Goal: Find specific page/section: Find specific page/section

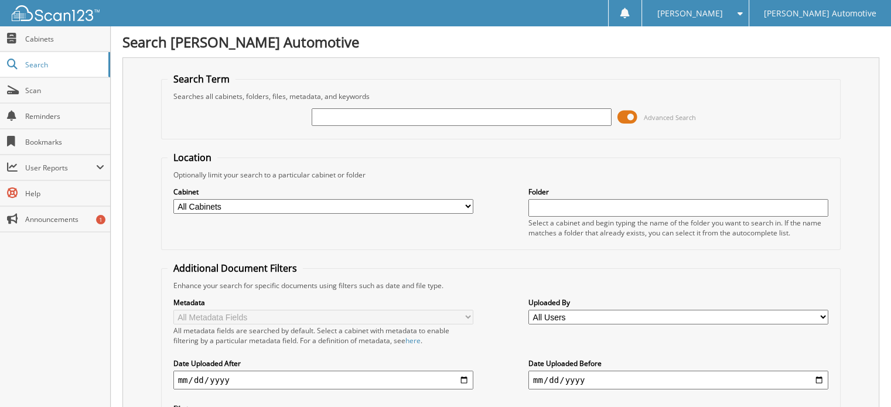
click at [337, 121] on input "text" at bounding box center [462, 117] width 300 height 18
type input "587125"
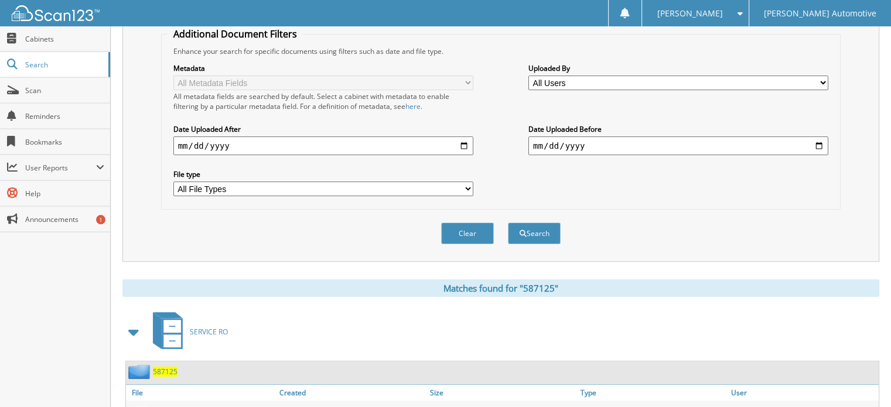
scroll to position [281, 0]
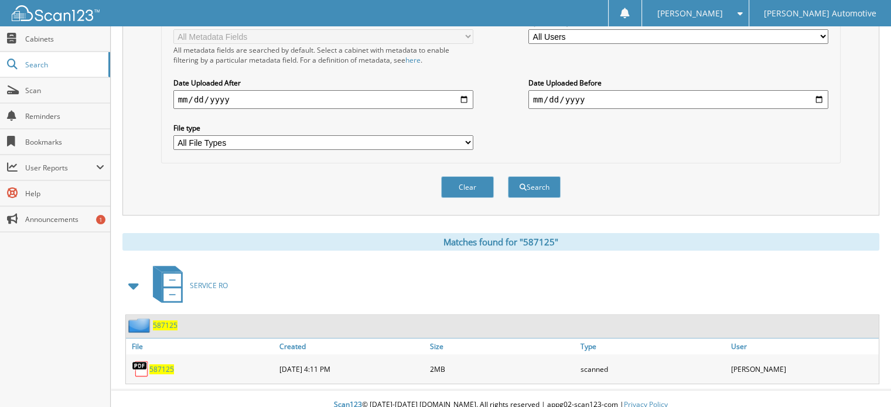
click at [164, 320] on span "587125" at bounding box center [165, 325] width 25 height 10
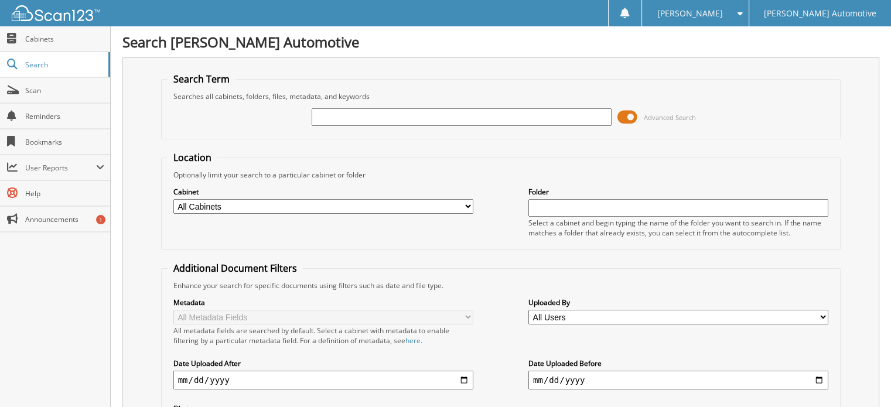
click at [337, 121] on input "text" at bounding box center [462, 117] width 300 height 18
type input "586244"
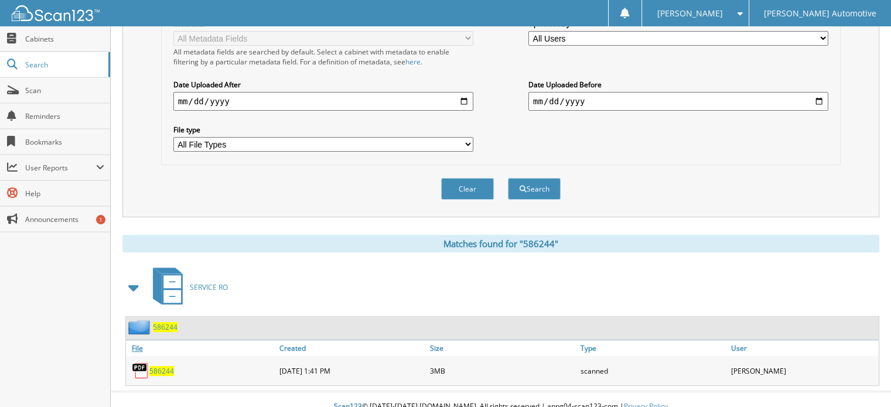
scroll to position [281, 0]
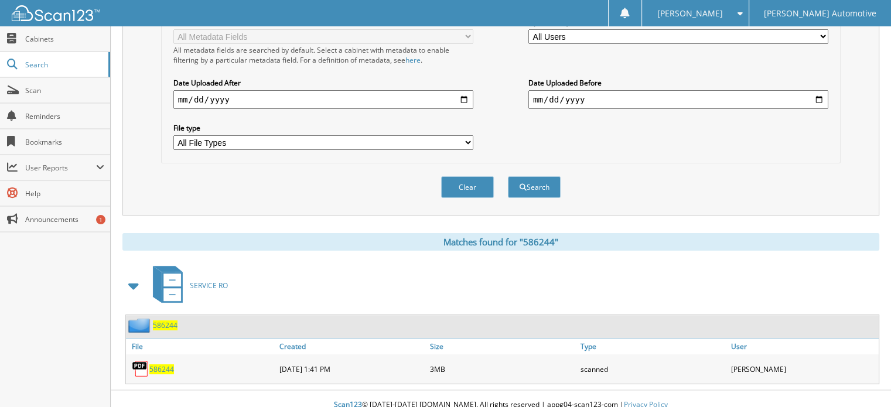
click at [169, 320] on span "586244" at bounding box center [165, 325] width 25 height 10
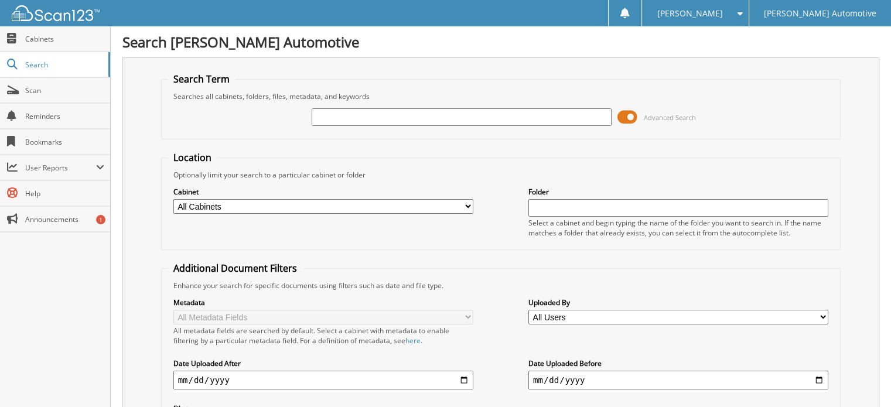
click at [344, 110] on input "text" at bounding box center [462, 117] width 300 height 18
type input "587493"
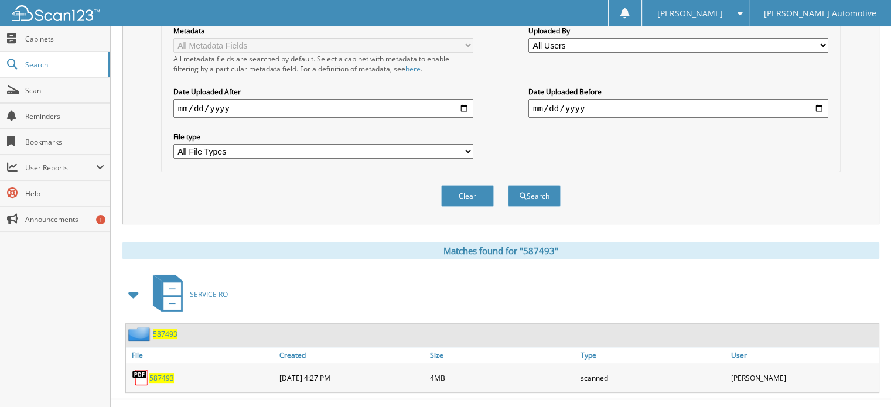
scroll to position [281, 0]
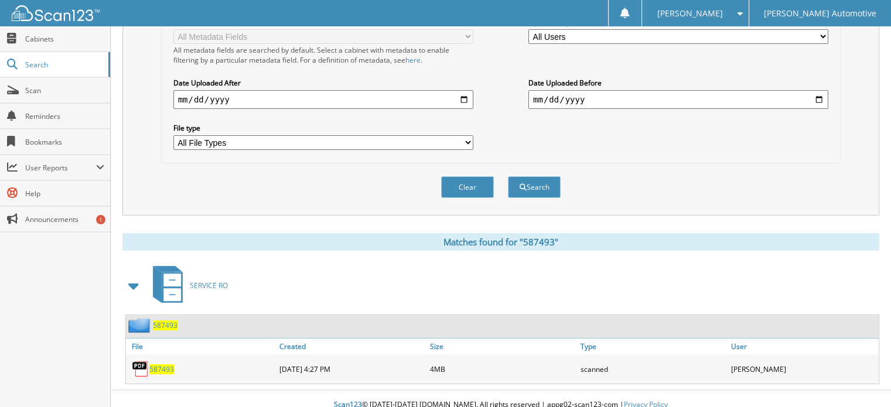
click at [175, 320] on span "587493" at bounding box center [165, 325] width 25 height 10
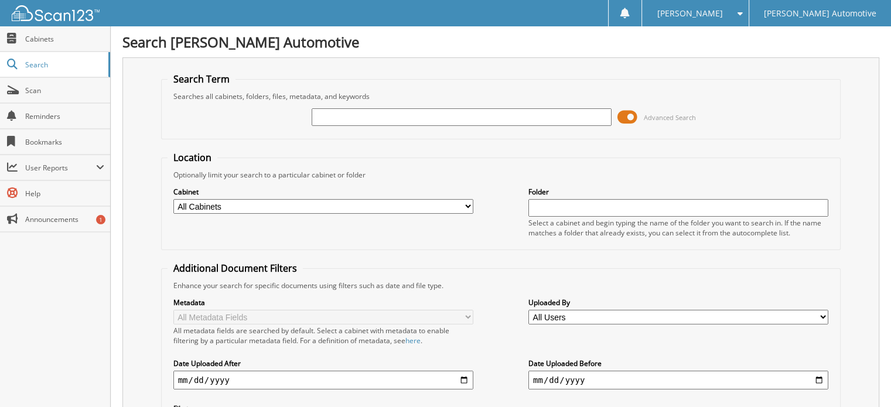
click at [341, 114] on input "text" at bounding box center [462, 117] width 300 height 18
type input "588815"
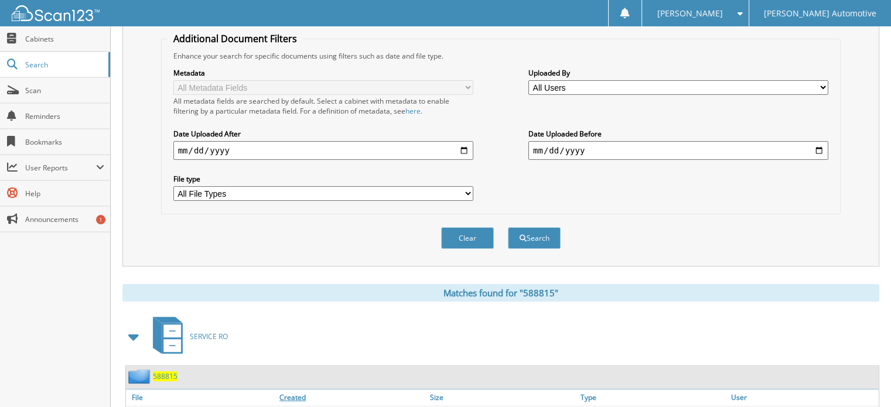
scroll to position [281, 0]
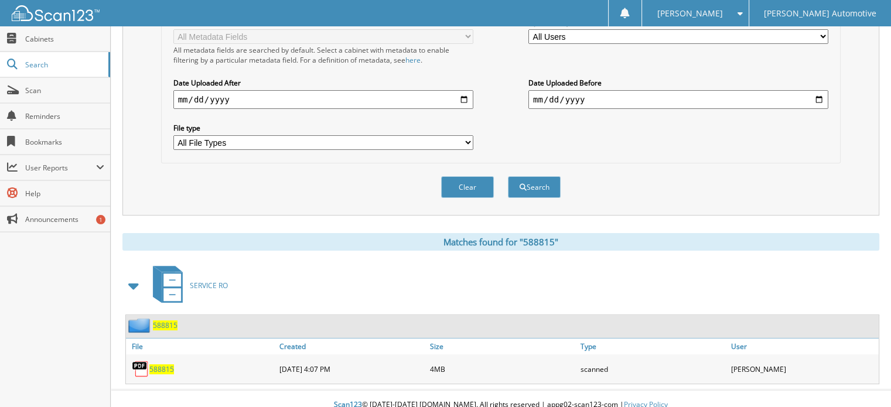
click at [164, 320] on span "588815" at bounding box center [165, 325] width 25 height 10
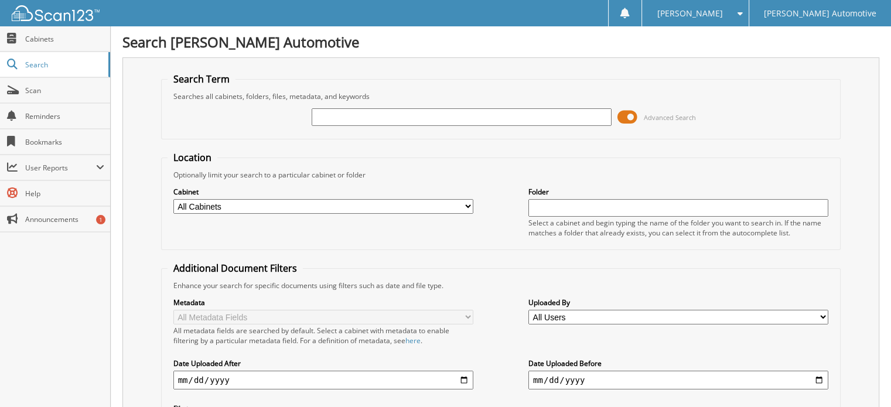
click at [382, 114] on input "text" at bounding box center [462, 117] width 300 height 18
type input "587494"
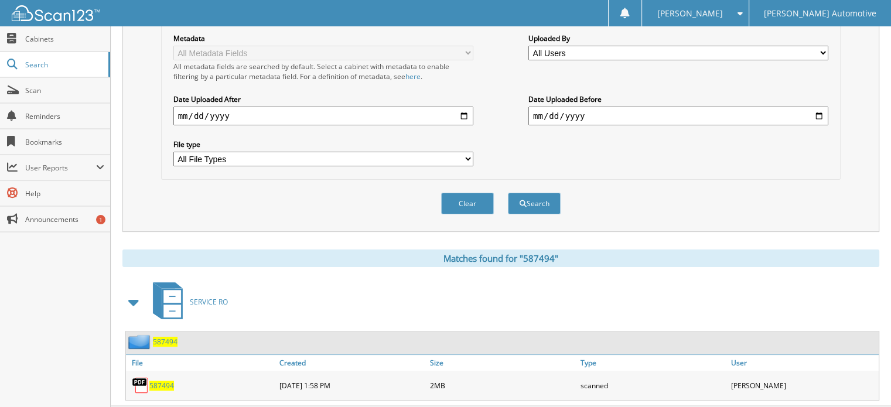
scroll to position [281, 0]
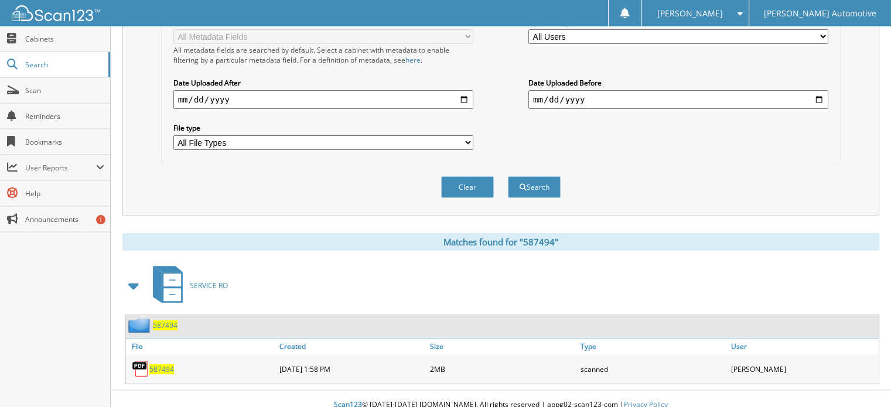
click at [169, 320] on span "587494" at bounding box center [165, 325] width 25 height 10
